Goal: Information Seeking & Learning: Learn about a topic

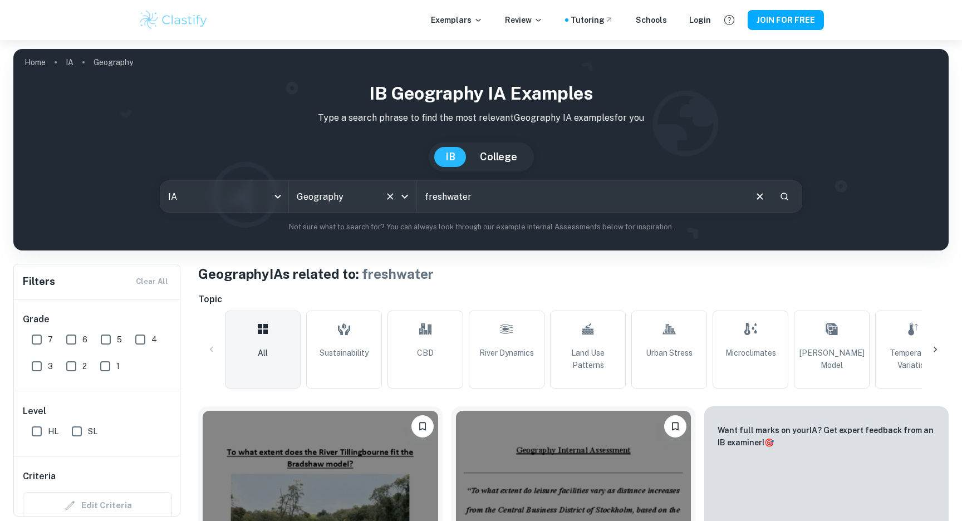
click at [290, 206] on div "Geography All Subjects" at bounding box center [353, 196] width 128 height 31
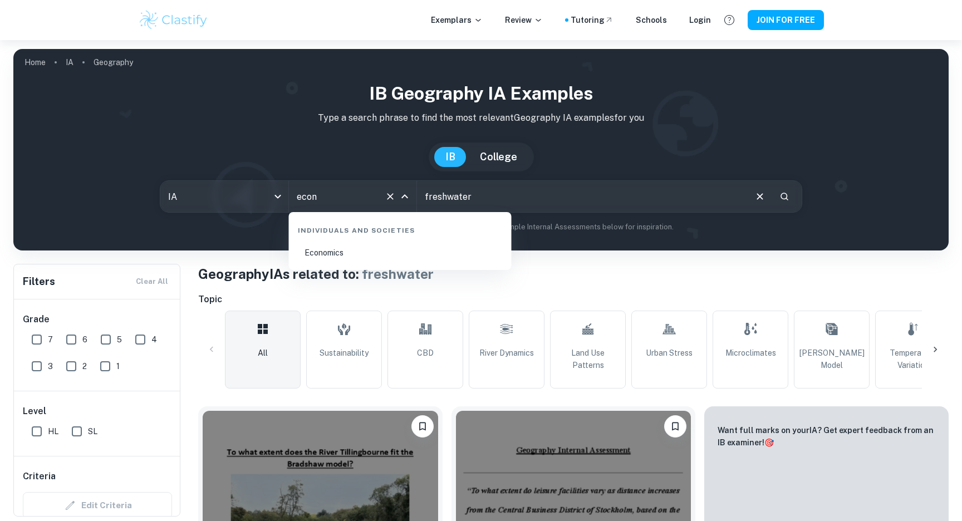
click at [368, 252] on li "Economics" at bounding box center [400, 253] width 214 height 26
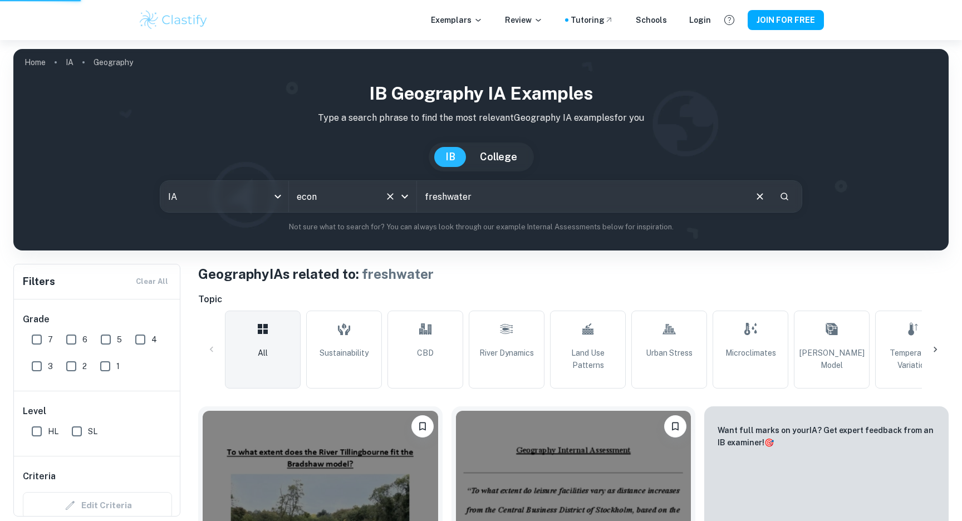
type input "Economics"
click at [478, 200] on input "freshwater" at bounding box center [581, 196] width 328 height 31
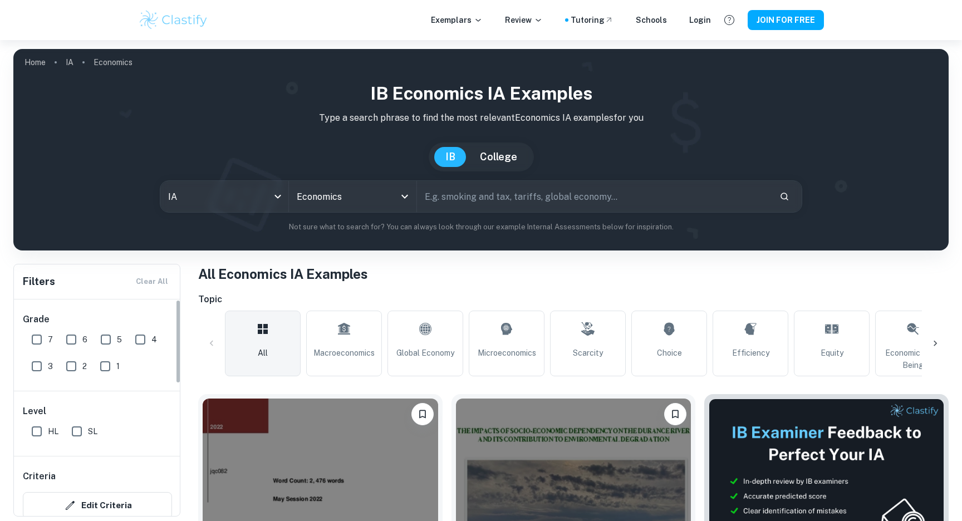
click at [40, 346] on input "7" at bounding box center [37, 340] width 22 height 22
checkbox input "true"
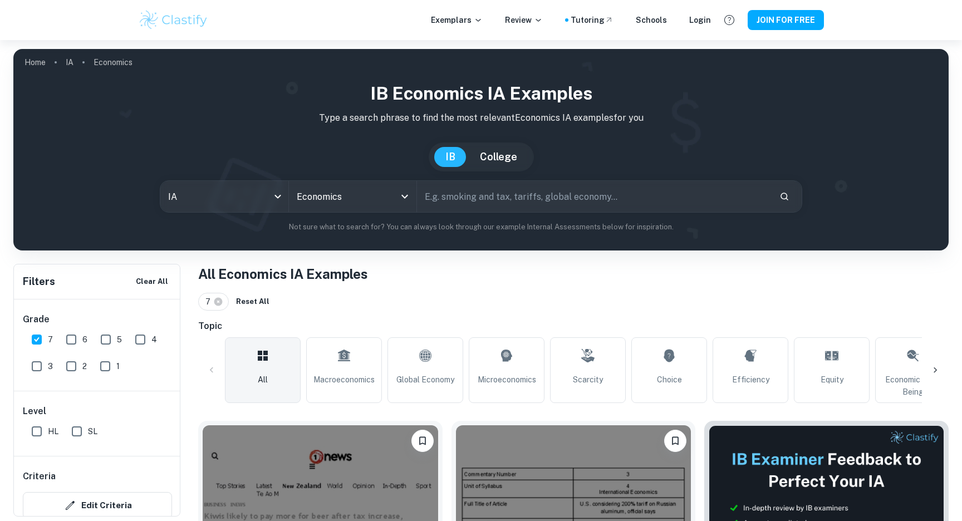
click at [33, 440] on input "HL" at bounding box center [37, 431] width 22 height 22
checkbox input "true"
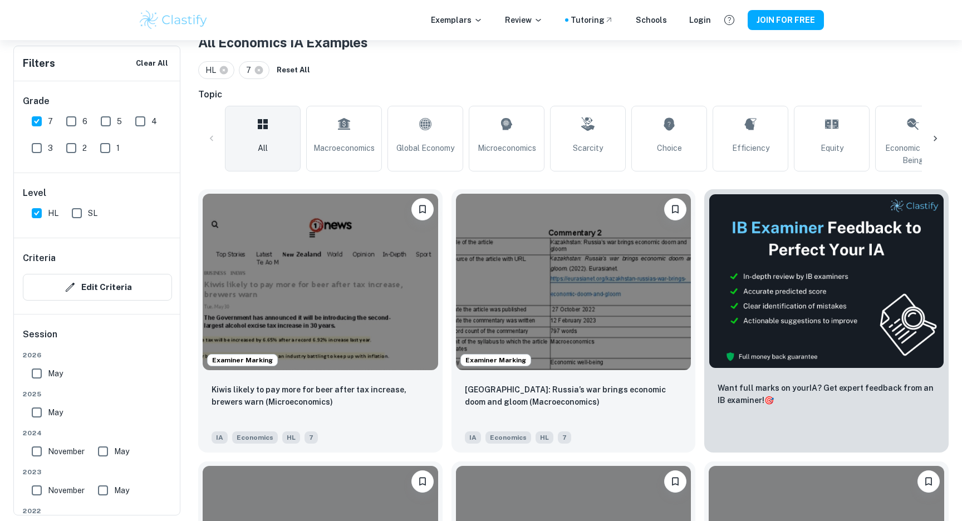
scroll to position [251, 0]
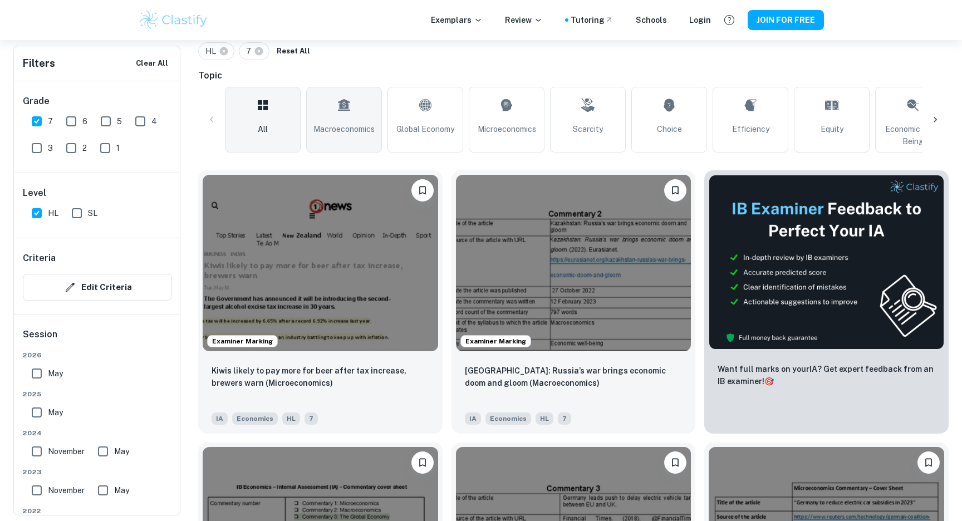
click at [372, 128] on span "Macroeconomics" at bounding box center [344, 129] width 61 height 12
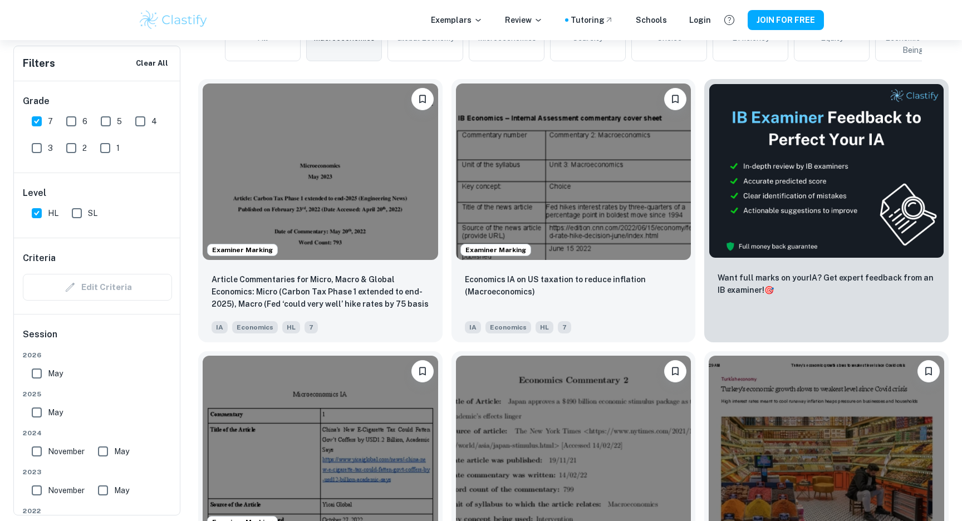
scroll to position [342, 0]
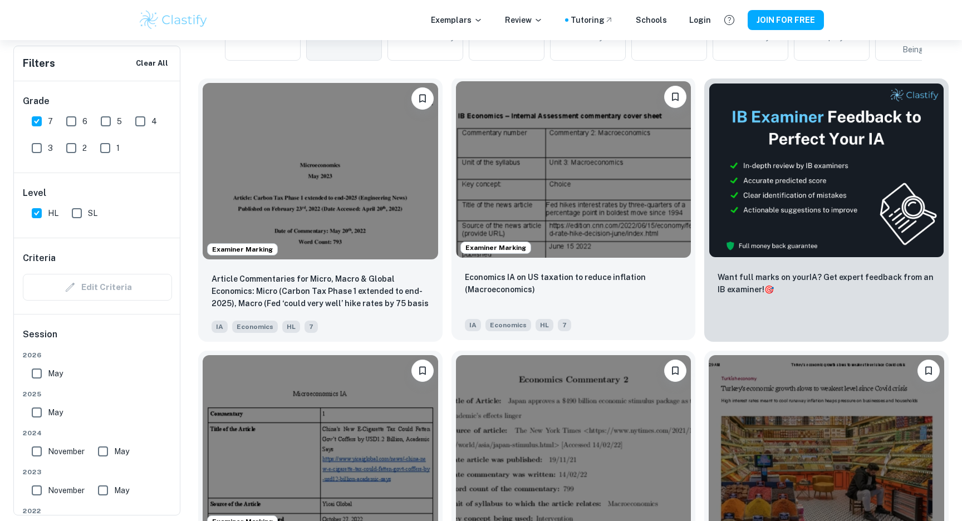
click at [574, 177] on img at bounding box center [574, 169] width 236 height 177
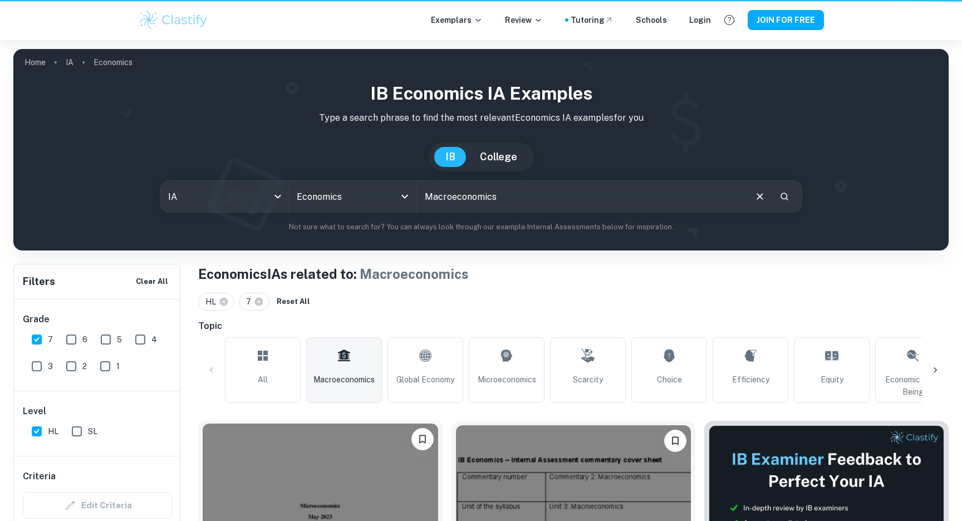
scroll to position [342, 0]
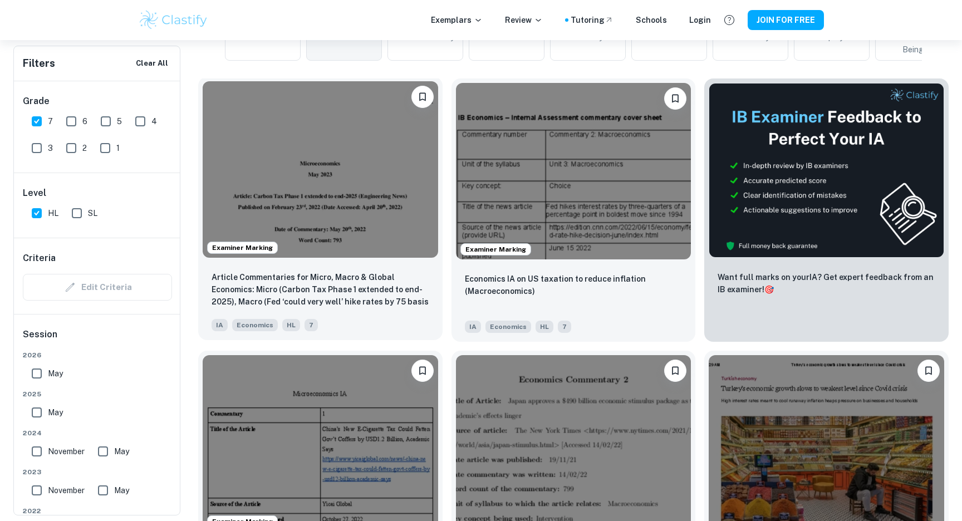
click at [339, 189] on img at bounding box center [321, 169] width 236 height 177
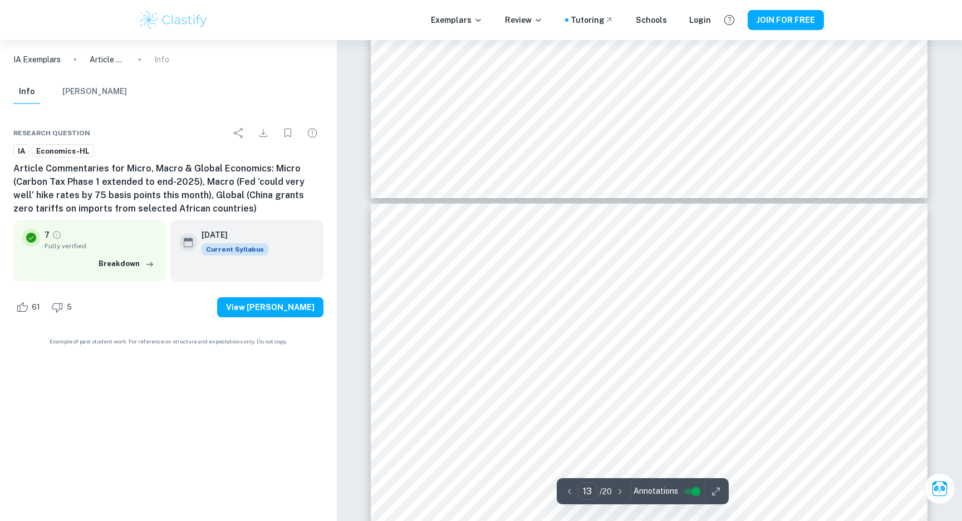
scroll to position [9315, 0]
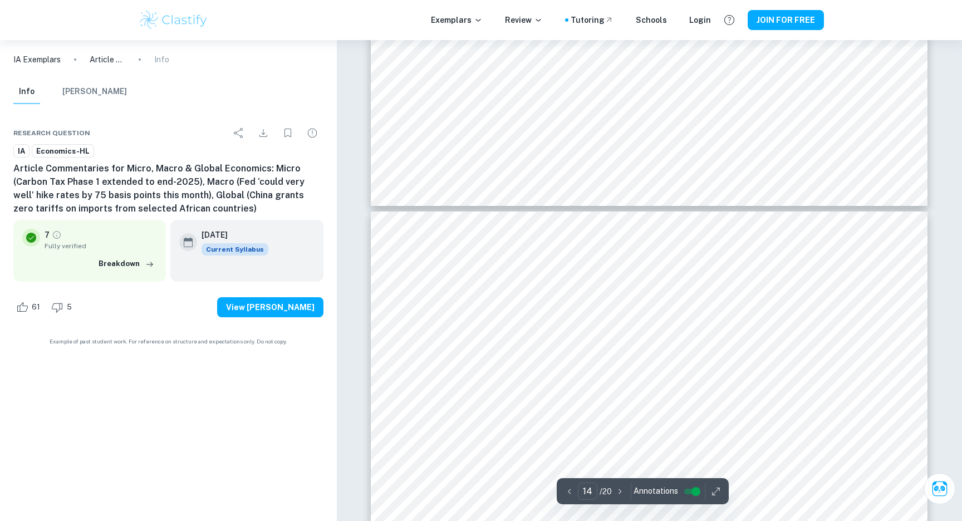
type input "13"
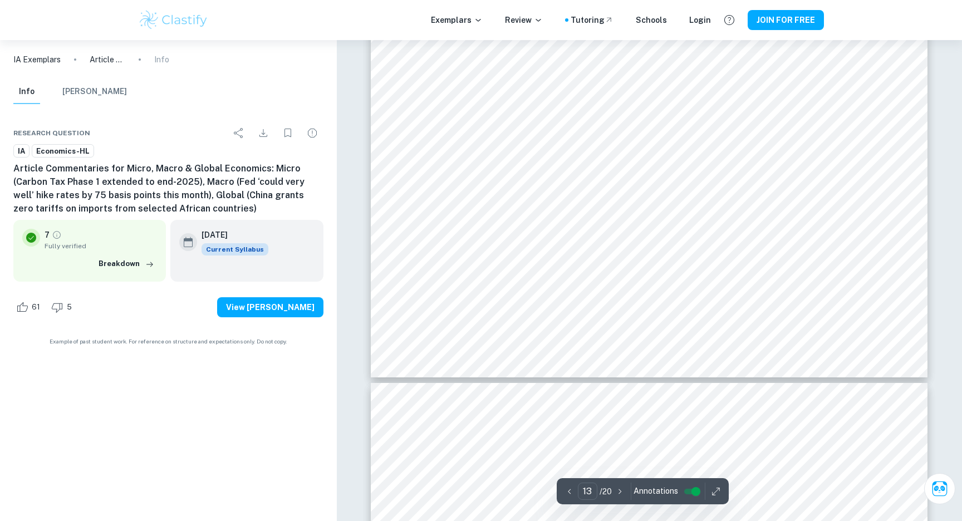
scroll to position [9367, 0]
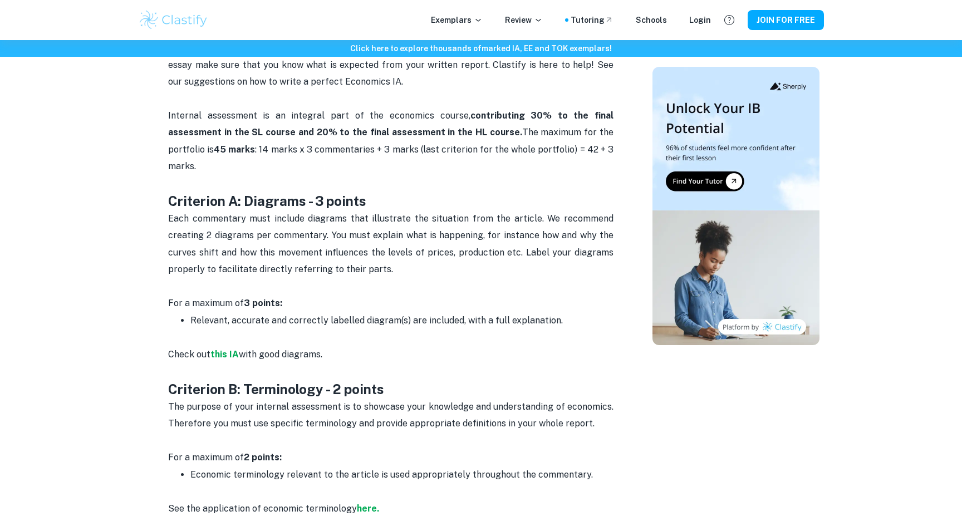
scroll to position [470, 0]
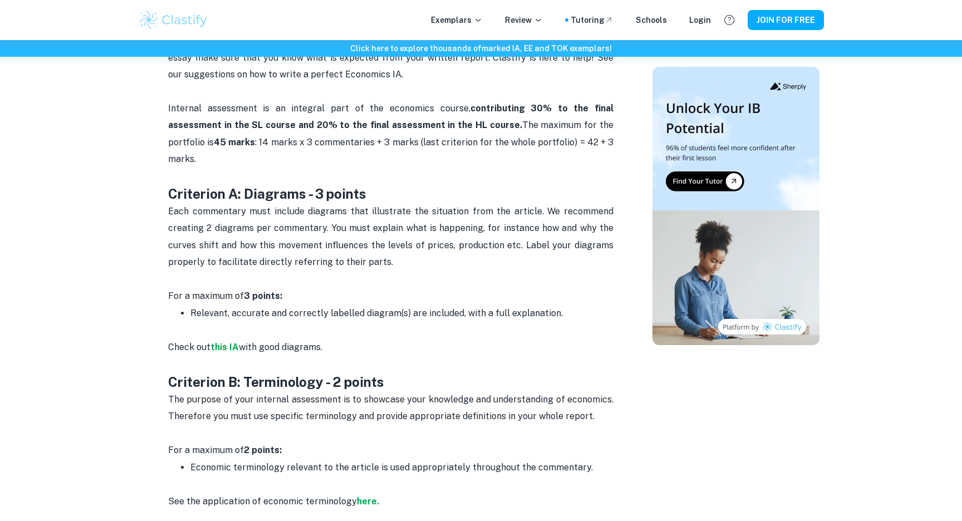
click at [350, 214] on span "Each commentary must include diagrams that illustrate the situation from the ar…" at bounding box center [392, 236] width 448 height 61
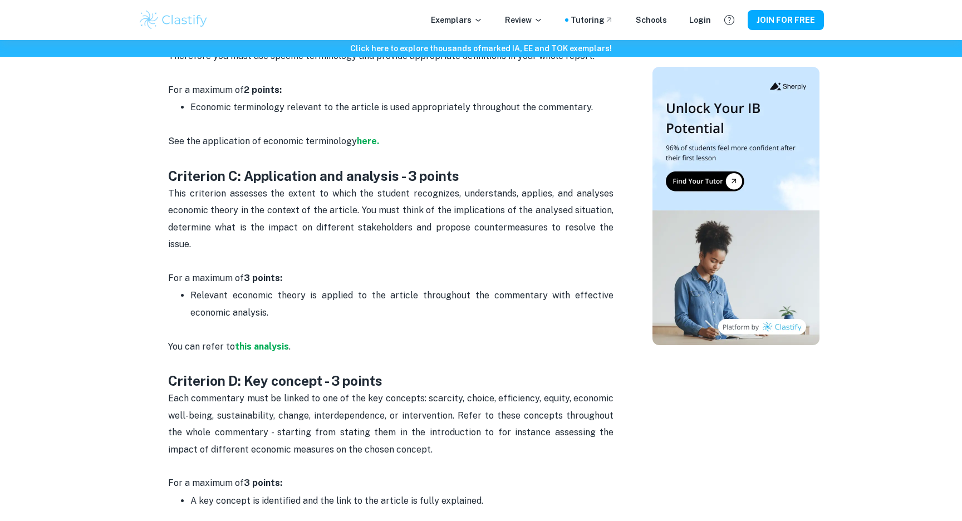
scroll to position [833, 0]
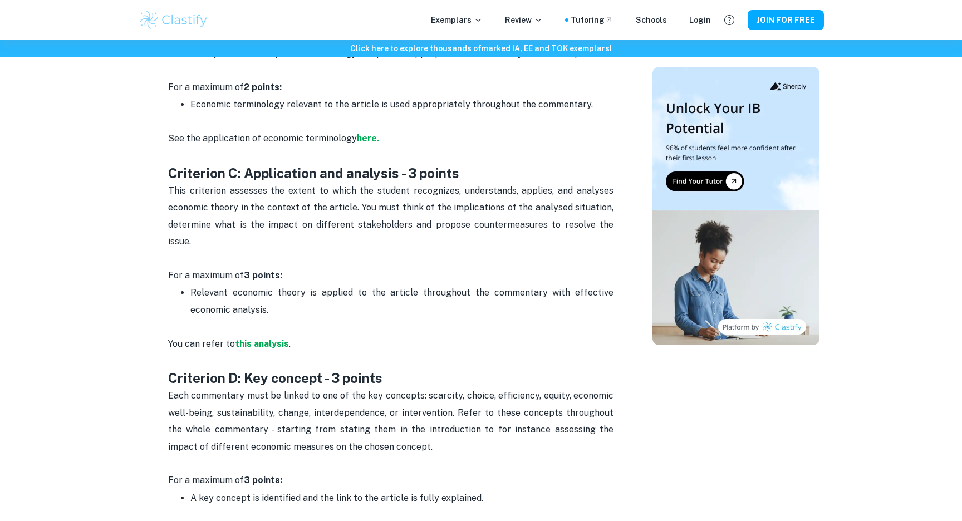
click at [368, 191] on span "This criterion assesses the extent to which the student recognizes, understands…" at bounding box center [392, 215] width 448 height 61
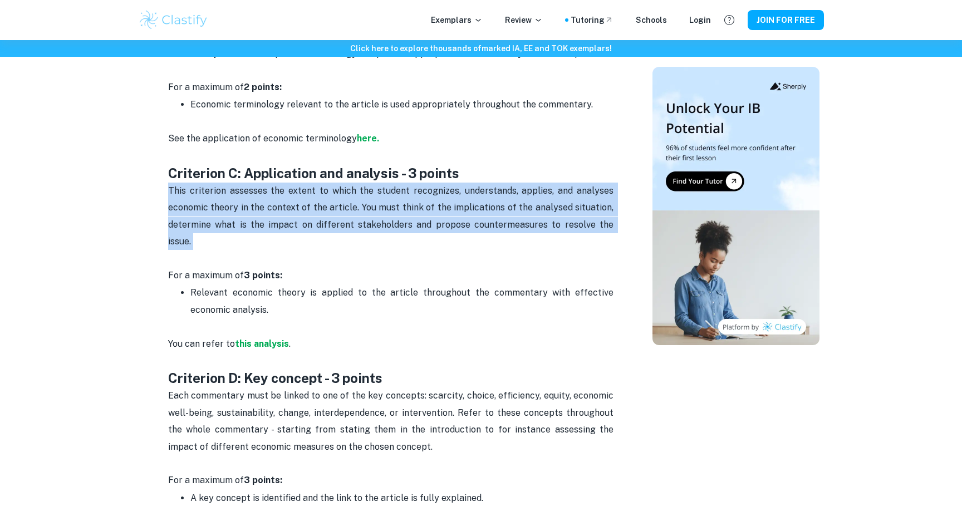
click at [368, 191] on span "This criterion assesses the extent to which the student recognizes, understands…" at bounding box center [392, 215] width 448 height 61
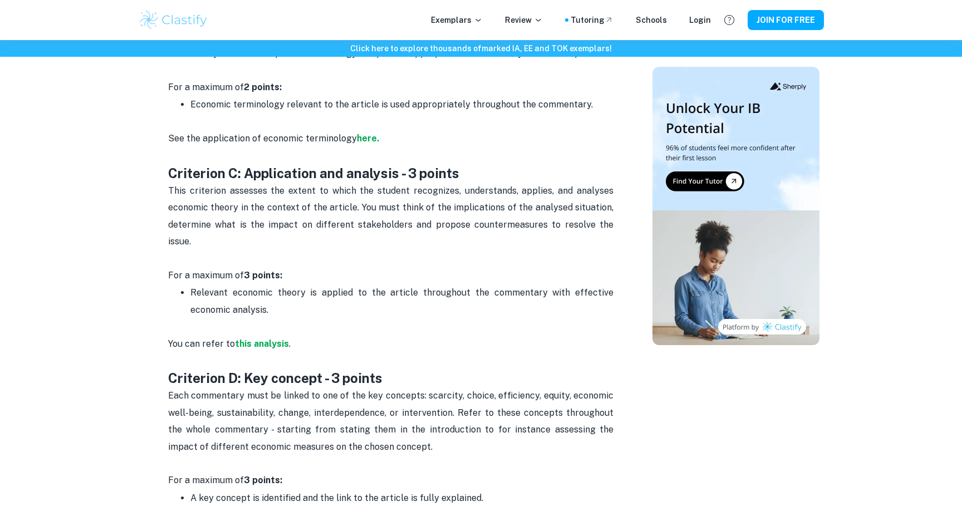
click at [363, 206] on span "This criterion assesses the extent to which the student recognizes, understands…" at bounding box center [392, 215] width 448 height 61
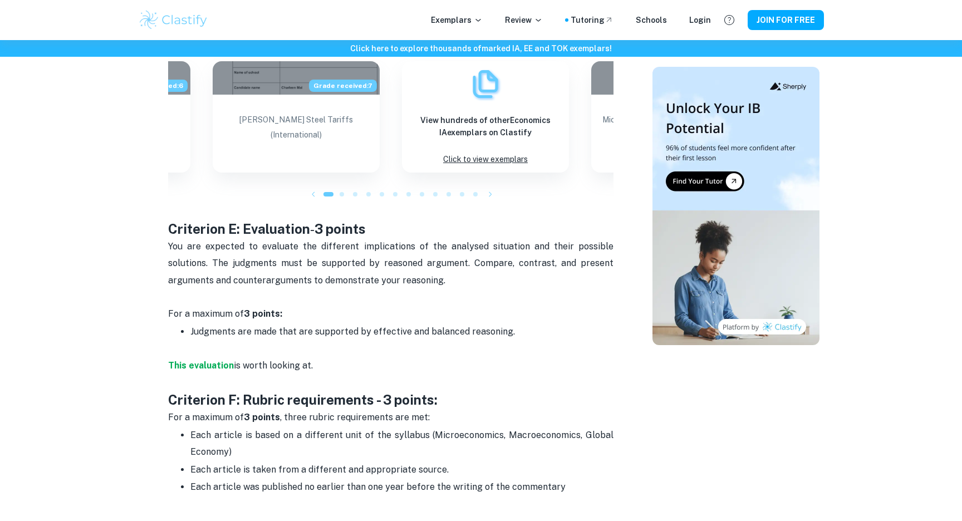
scroll to position [1368, 0]
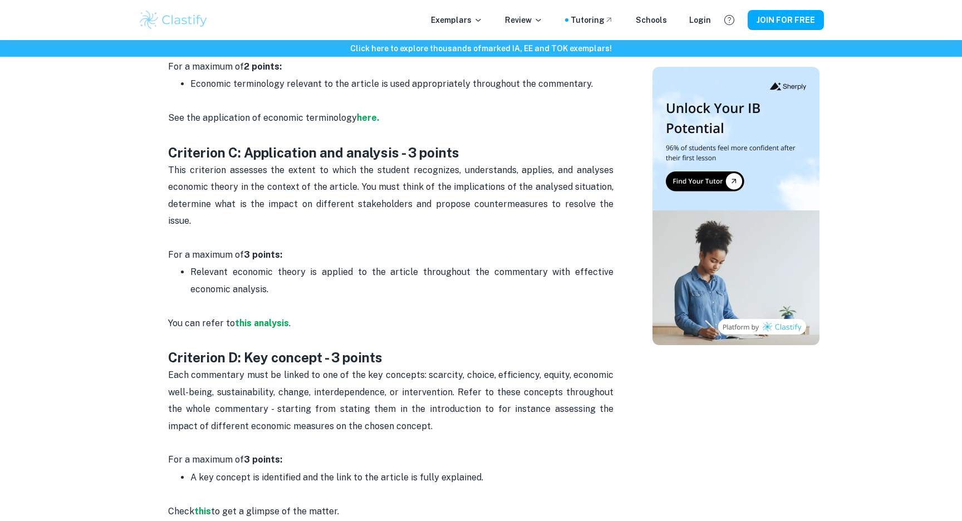
scroll to position [853, 0]
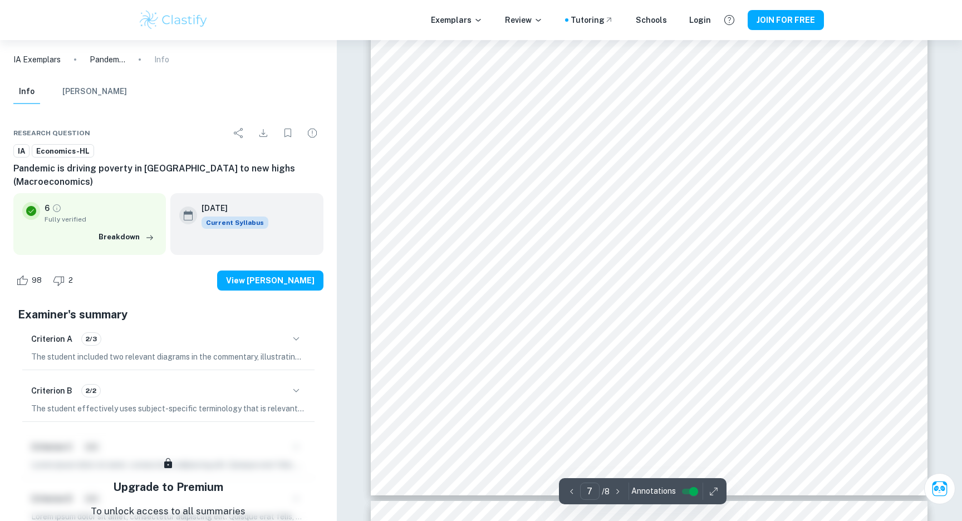
scroll to position [5269, 0]
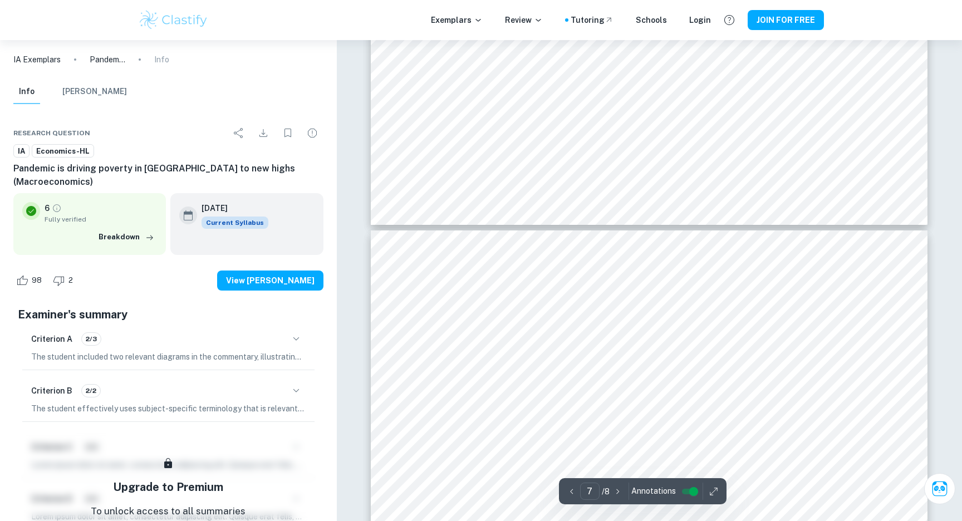
type input "6"
